Goal: Task Accomplishment & Management: Use online tool/utility

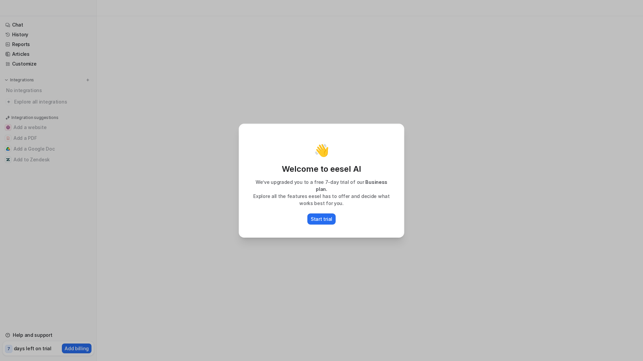
click at [316, 186] on p "We’ve upgraded you to a free 7-day trial of our Business plan." at bounding box center [321, 185] width 150 height 14
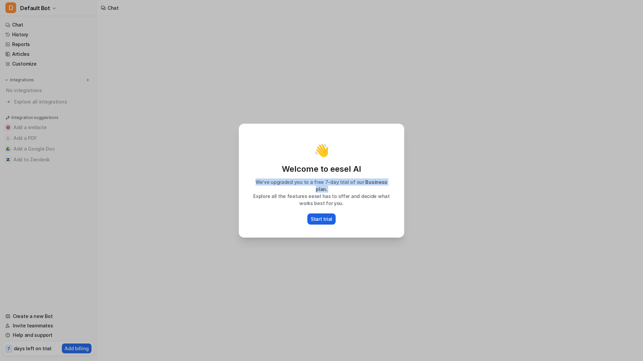
drag, startPoint x: 316, startPoint y: 186, endPoint x: 323, endPoint y: 213, distance: 28.0
click at [323, 215] on p "Start trial" at bounding box center [322, 218] width 22 height 7
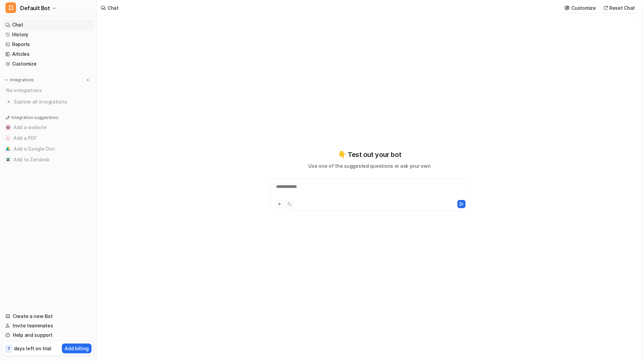
type textarea "**********"
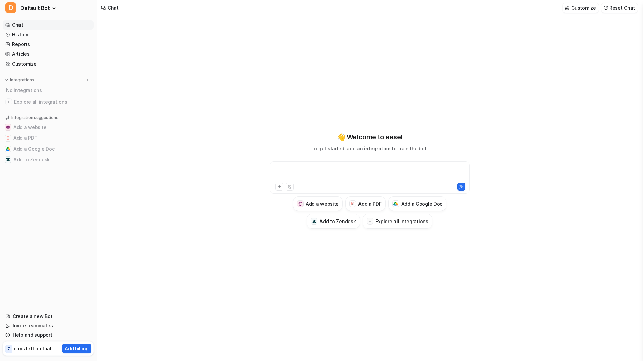
click at [354, 175] on div at bounding box center [369, 173] width 197 height 15
click at [429, 205] on h3 "Add a Google Doc" at bounding box center [421, 203] width 41 height 7
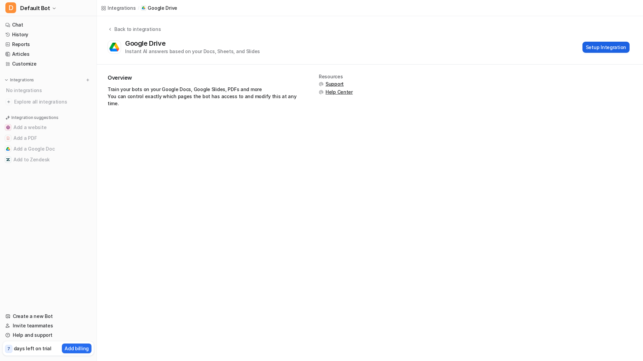
click at [596, 48] on button "Setup Integration" at bounding box center [605, 47] width 47 height 11
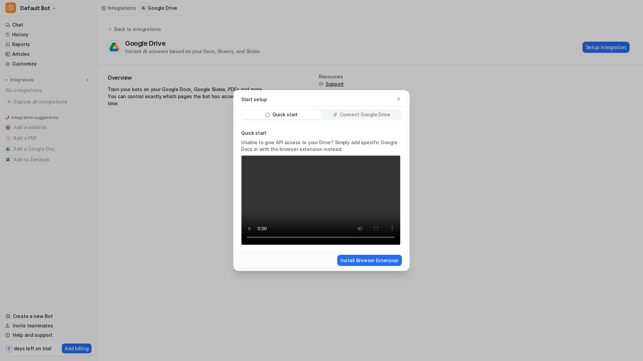
click at [375, 112] on p "Connect Google Drive" at bounding box center [364, 114] width 50 height 7
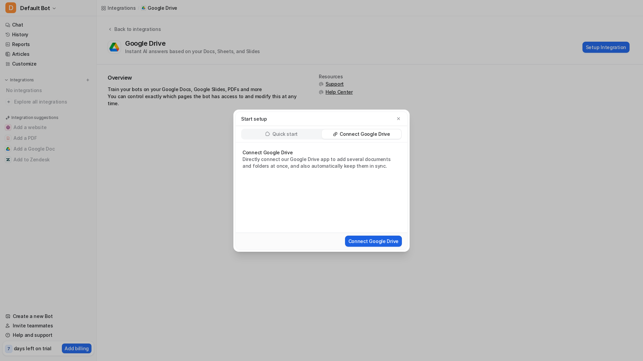
click at [383, 241] on button "Connect Google Drive" at bounding box center [373, 241] width 57 height 11
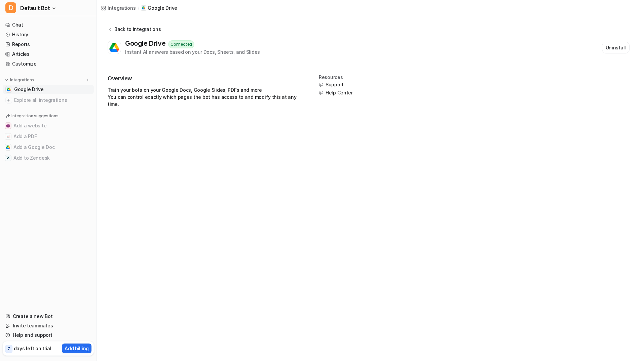
click at [141, 31] on div "Back to integrations" at bounding box center [136, 29] width 48 height 7
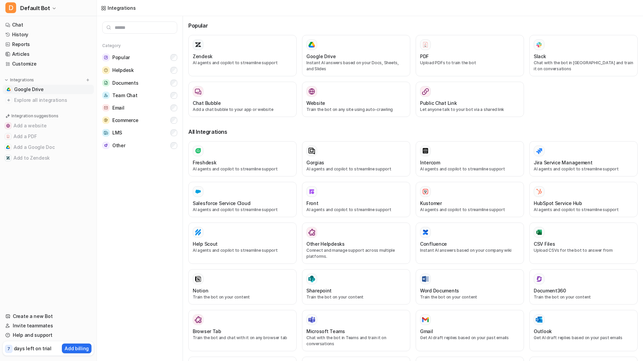
click at [38, 88] on span "Google Drive" at bounding box center [29, 89] width 30 height 7
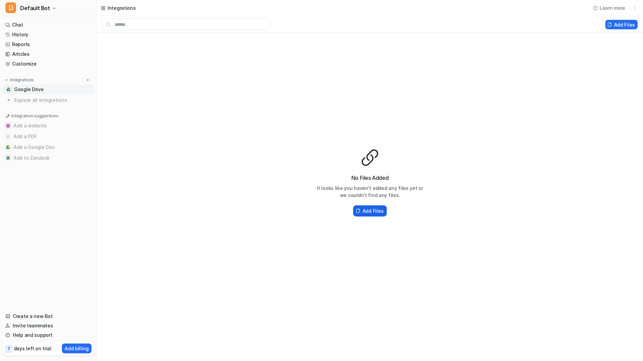
click at [372, 209] on h2 "Add Files" at bounding box center [372, 210] width 21 height 7
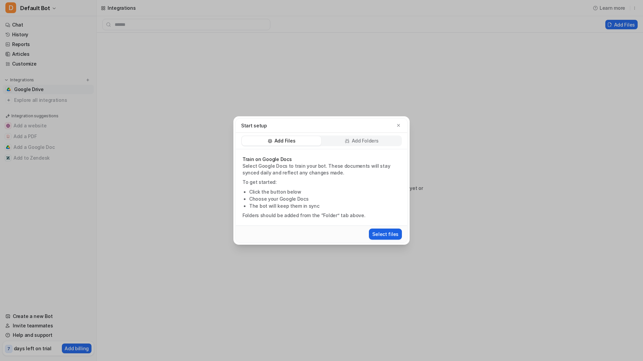
click at [378, 238] on button "Select files" at bounding box center [385, 234] width 33 height 11
click at [390, 234] on button "Select files" at bounding box center [385, 234] width 33 height 11
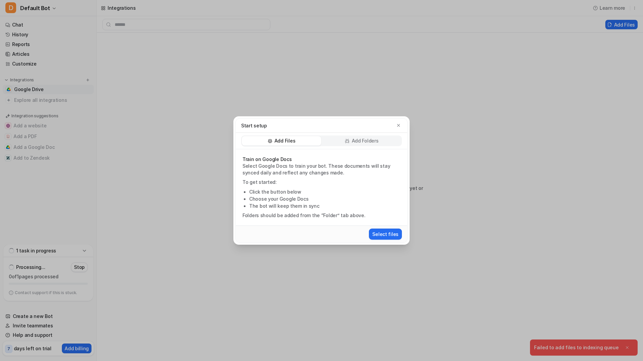
click at [460, 161] on div "Start setup Add Files Add Folders Train on Google Docs Select Google Docs to tr…" at bounding box center [321, 180] width 643 height 361
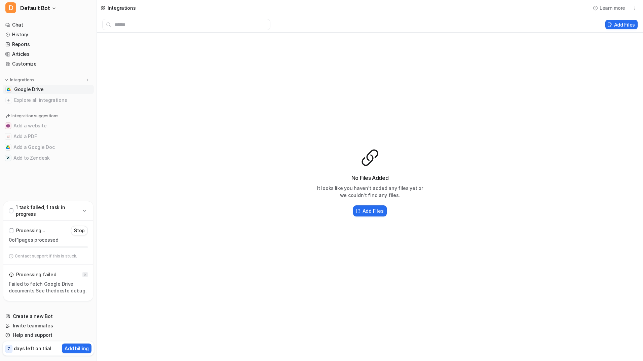
click at [85, 274] on icon at bounding box center [85, 275] width 4 height 4
click at [86, 249] on icon at bounding box center [84, 250] width 7 height 7
click at [19, 347] on p "days left on trial" at bounding box center [33, 348] width 38 height 7
click at [635, 10] on icon "button" at bounding box center [634, 8] width 5 height 5
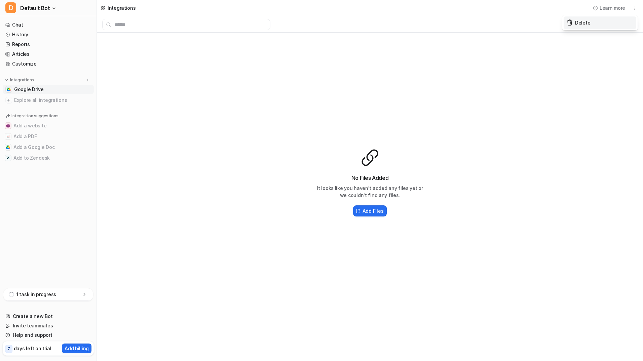
click at [609, 23] on button "Delete" at bounding box center [599, 22] width 73 height 12
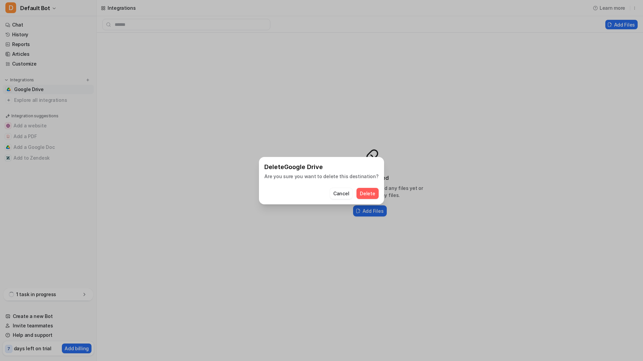
click at [364, 191] on button "Delete" at bounding box center [367, 193] width 22 height 11
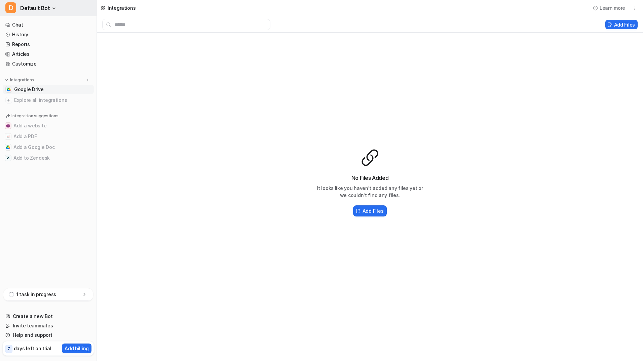
click at [25, 3] on button "D Default Bot" at bounding box center [48, 8] width 96 height 16
click at [54, 67] on link "Sign out" at bounding box center [53, 64] width 93 height 11
